Goal: Navigation & Orientation: Go to known website

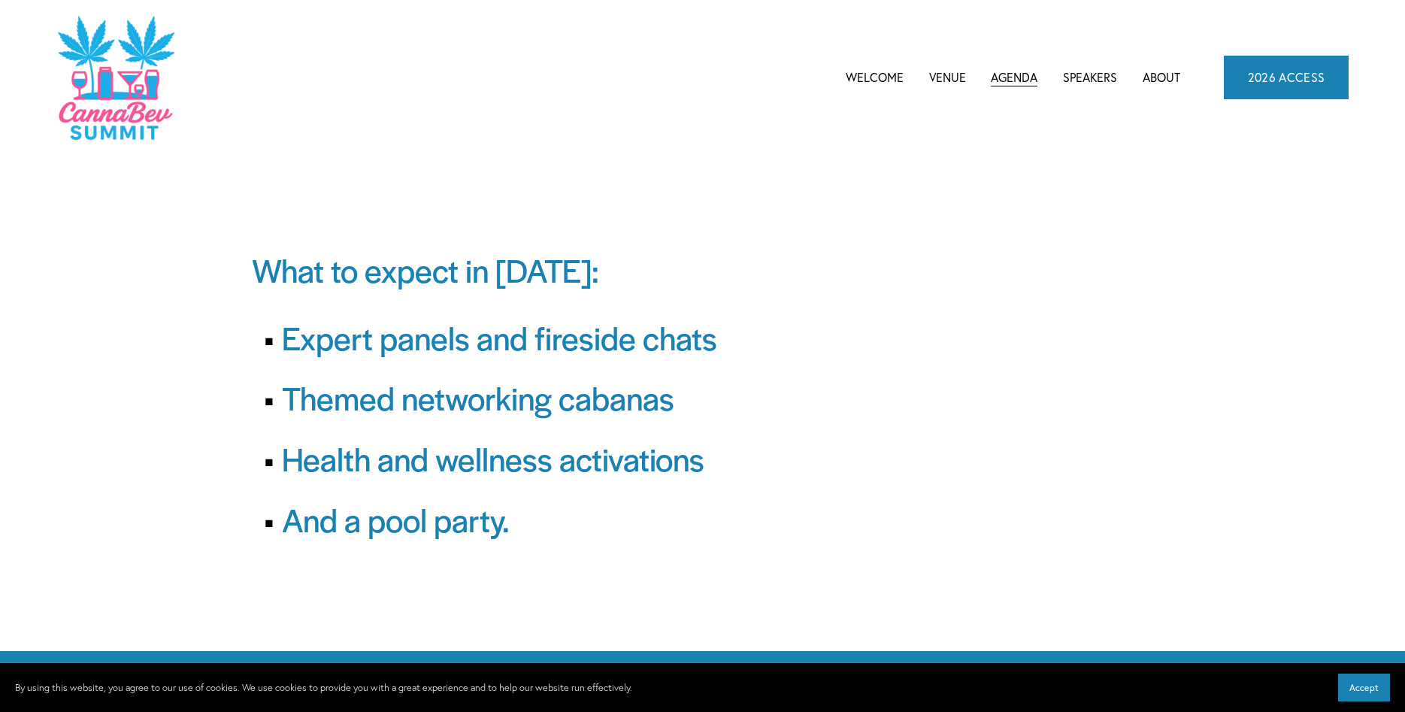
click at [952, 83] on link "Venue" at bounding box center [947, 77] width 37 height 23
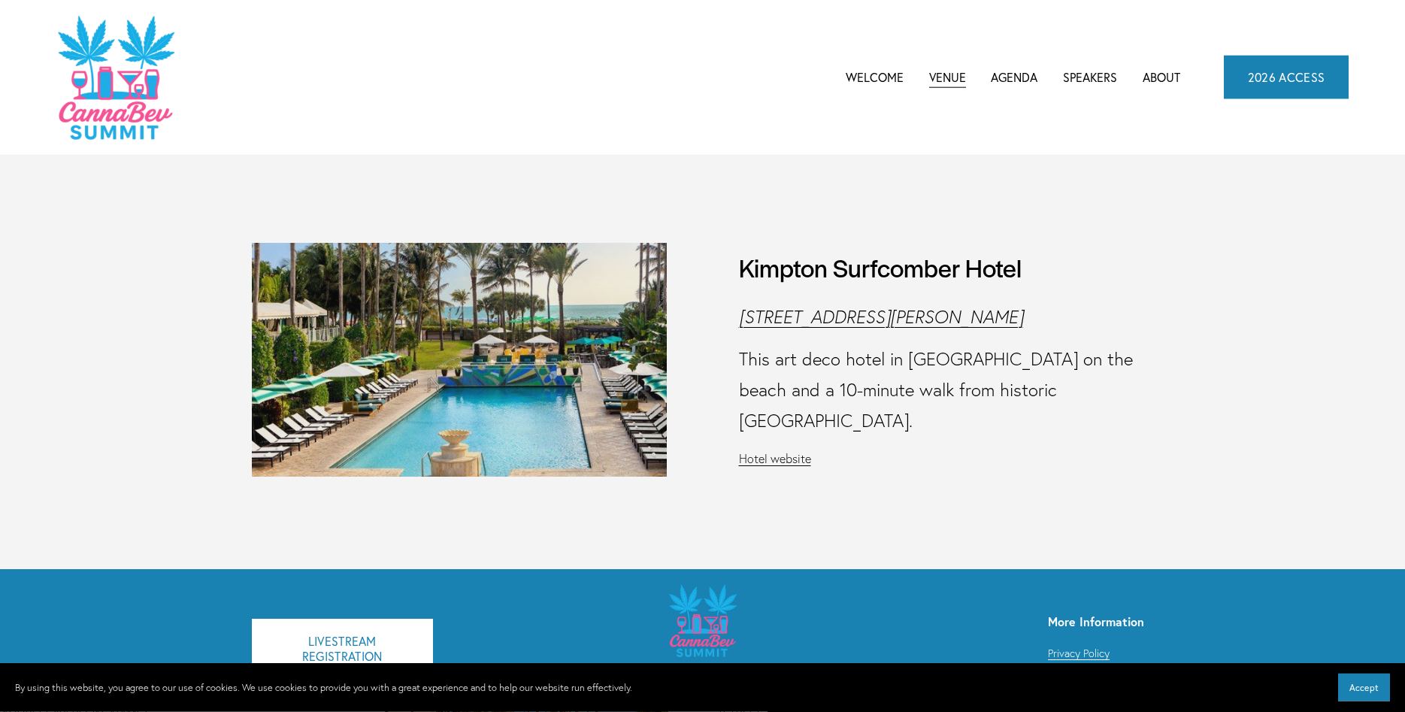
scroll to position [5, 0]
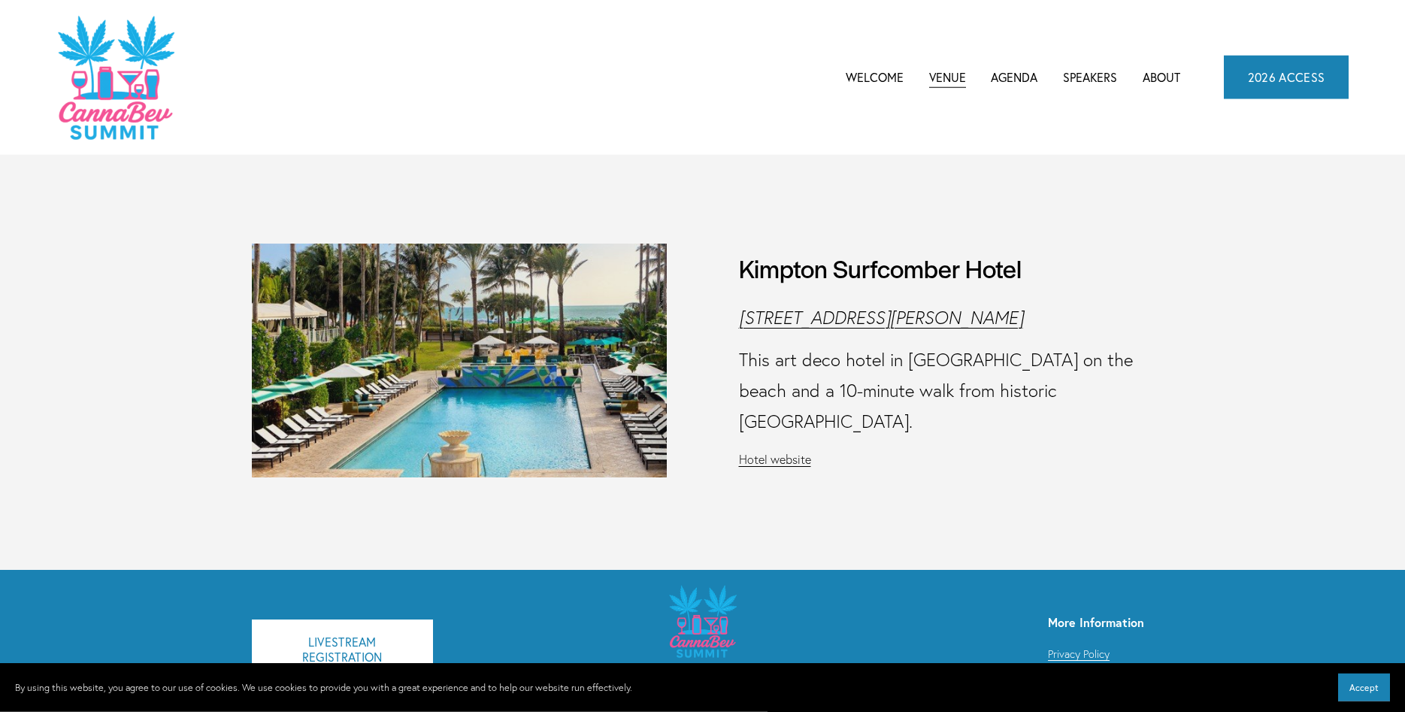
click at [880, 80] on link "Welcome" at bounding box center [875, 77] width 58 height 23
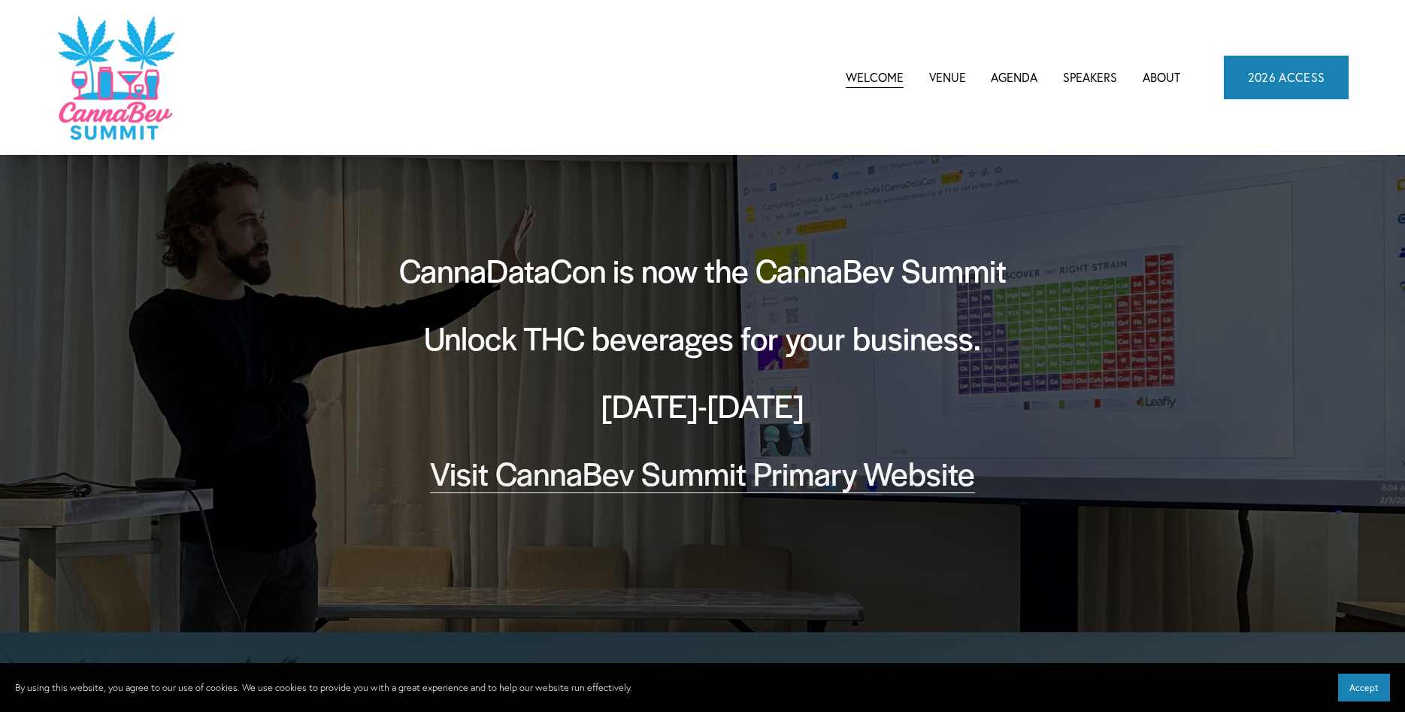
click at [787, 480] on link "Visit CannaBev Summit Primary Website" at bounding box center [702, 472] width 545 height 44
